Goal: Entertainment & Leisure: Consume media (video, audio)

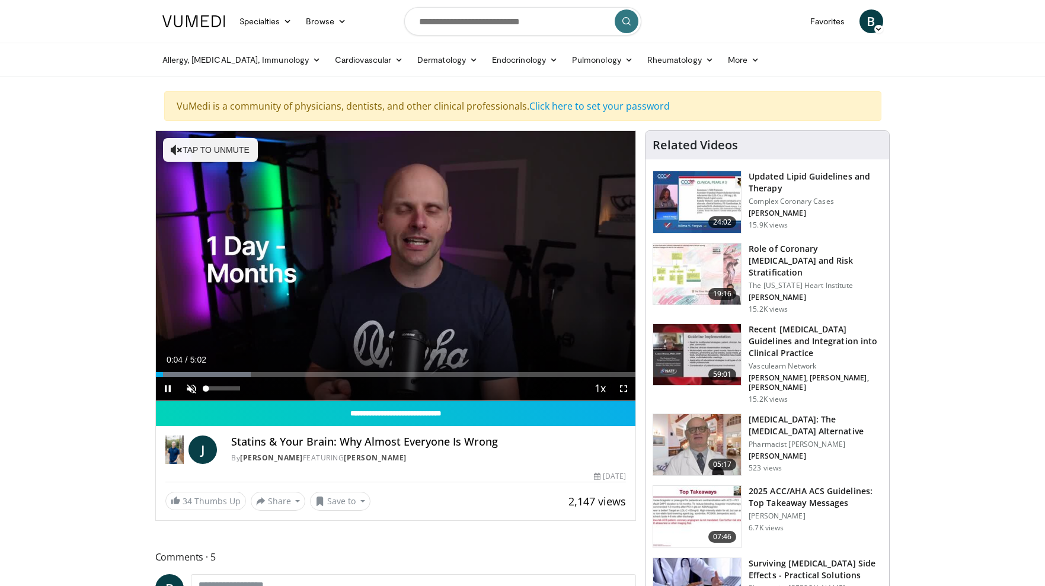
click at [191, 386] on span "Video Player" at bounding box center [192, 389] width 24 height 24
